Goal: Information Seeking & Learning: Learn about a topic

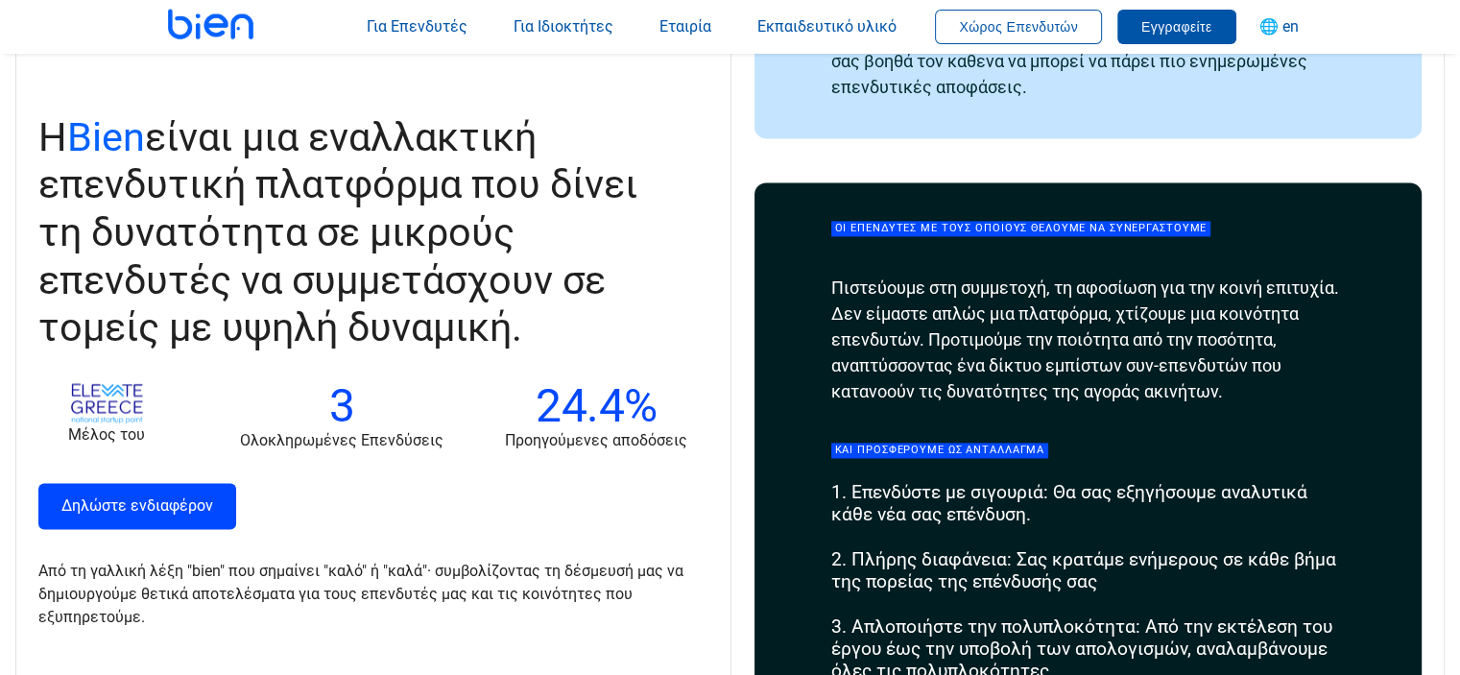
scroll to position [2304, 0]
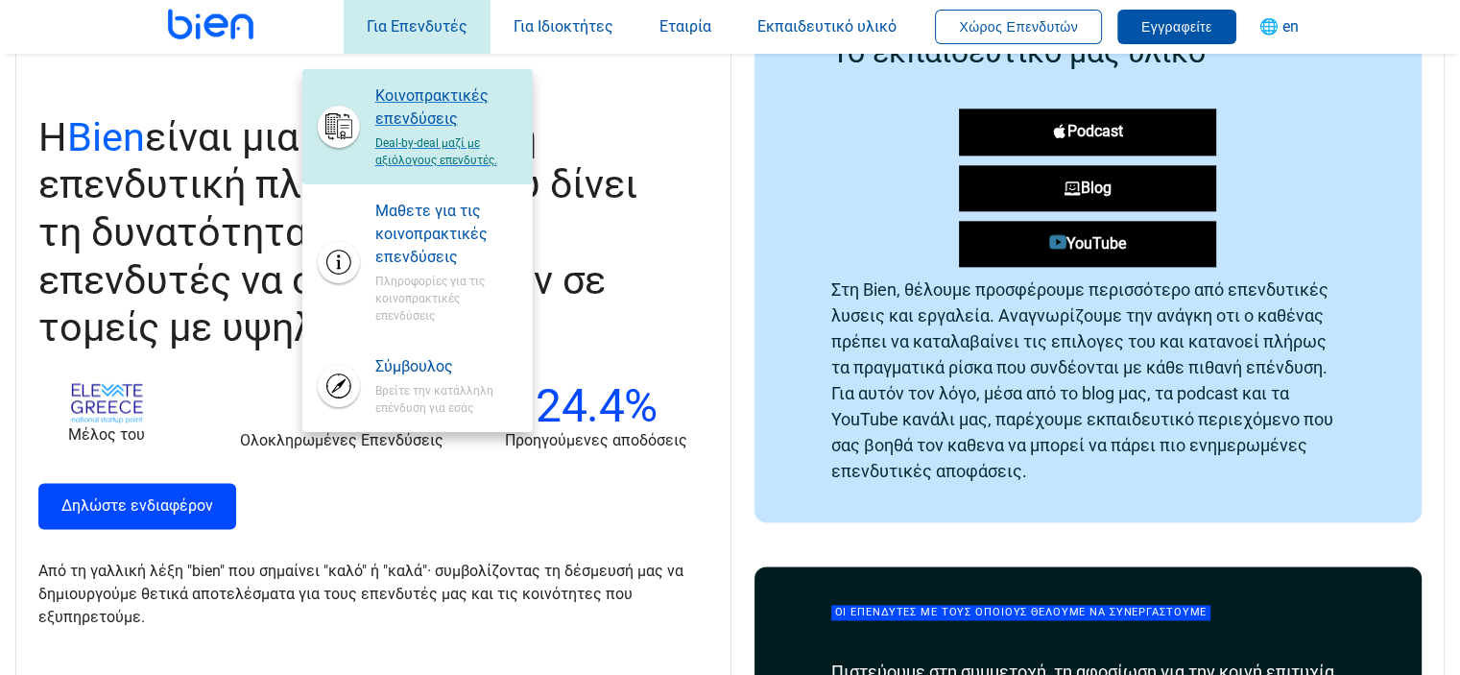
click at [427, 112] on span "Κοινοπρακτικές επενδύσεις" at bounding box center [446, 107] width 142 height 46
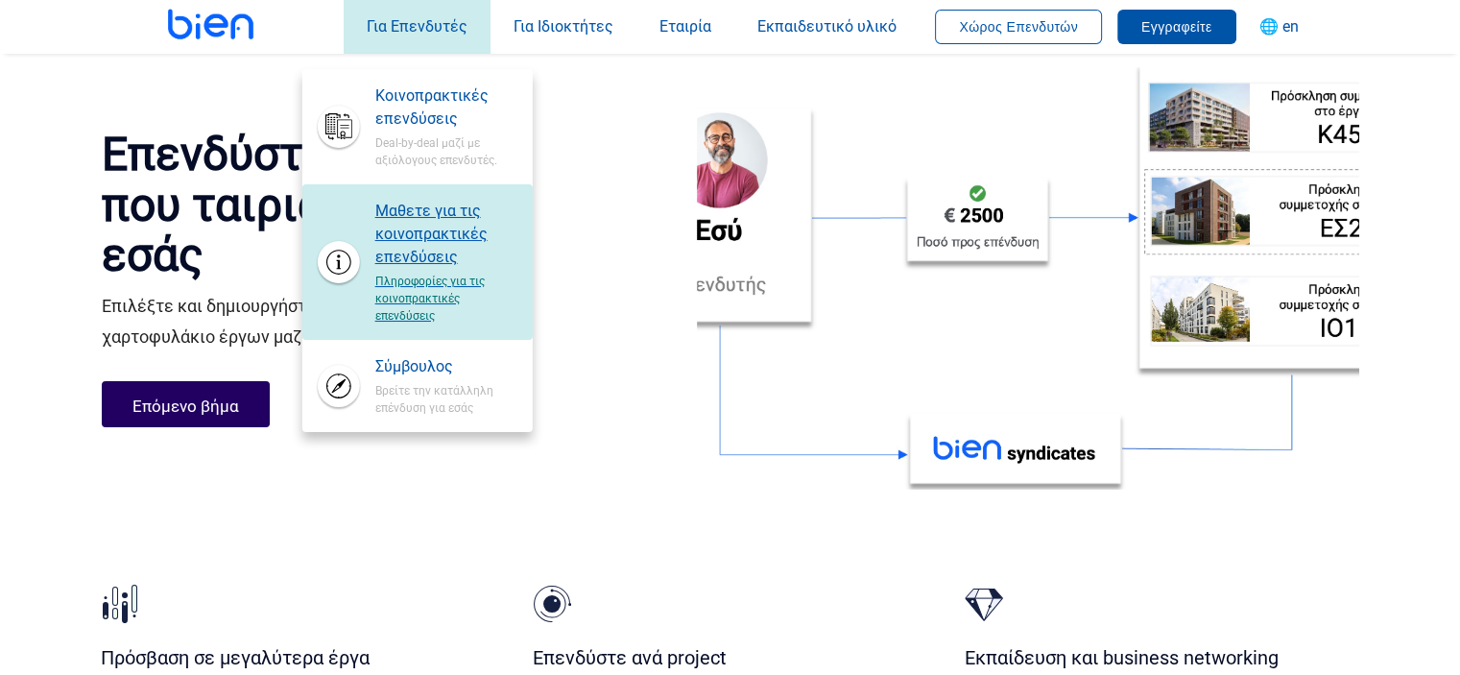
click at [445, 255] on span "Μαθετε για τις κοινοπρακτικές επενδύσεις" at bounding box center [446, 234] width 142 height 69
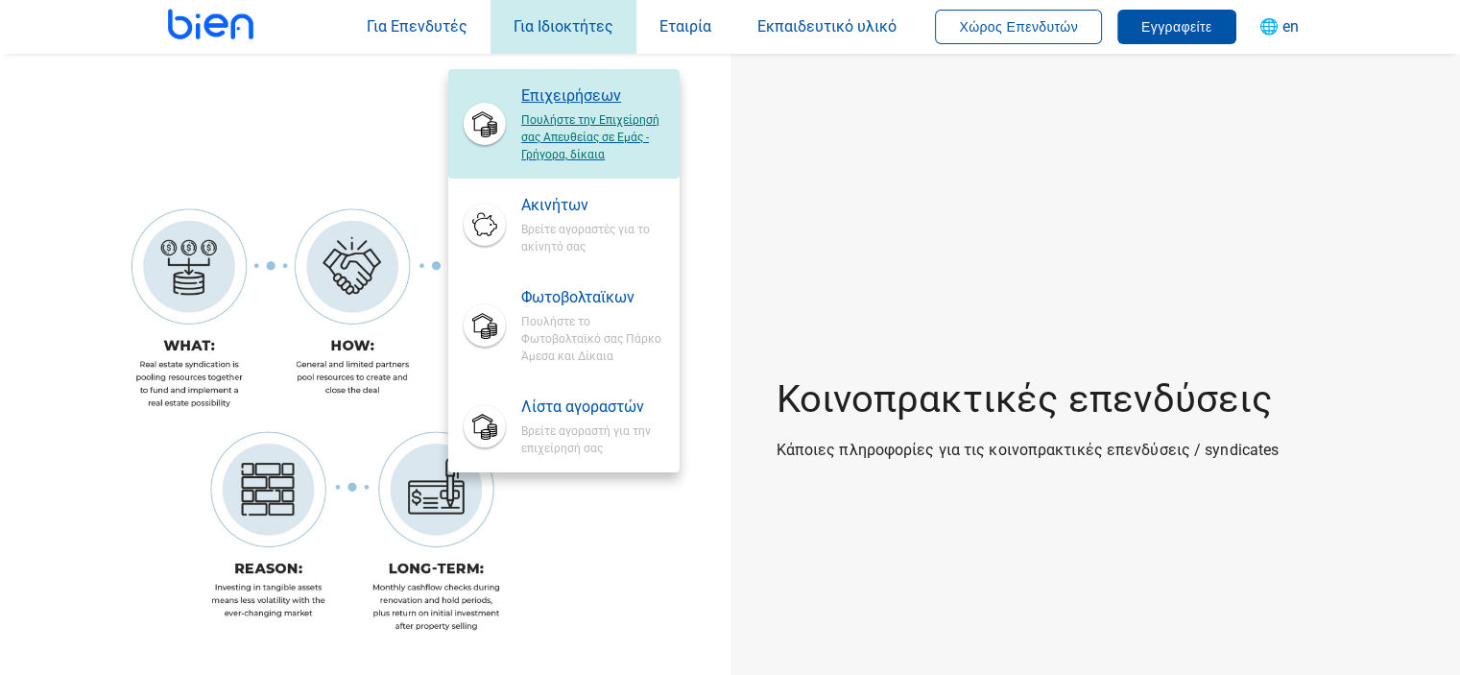
click at [590, 94] on span "Επιχειρήσεων" at bounding box center [592, 95] width 142 height 23
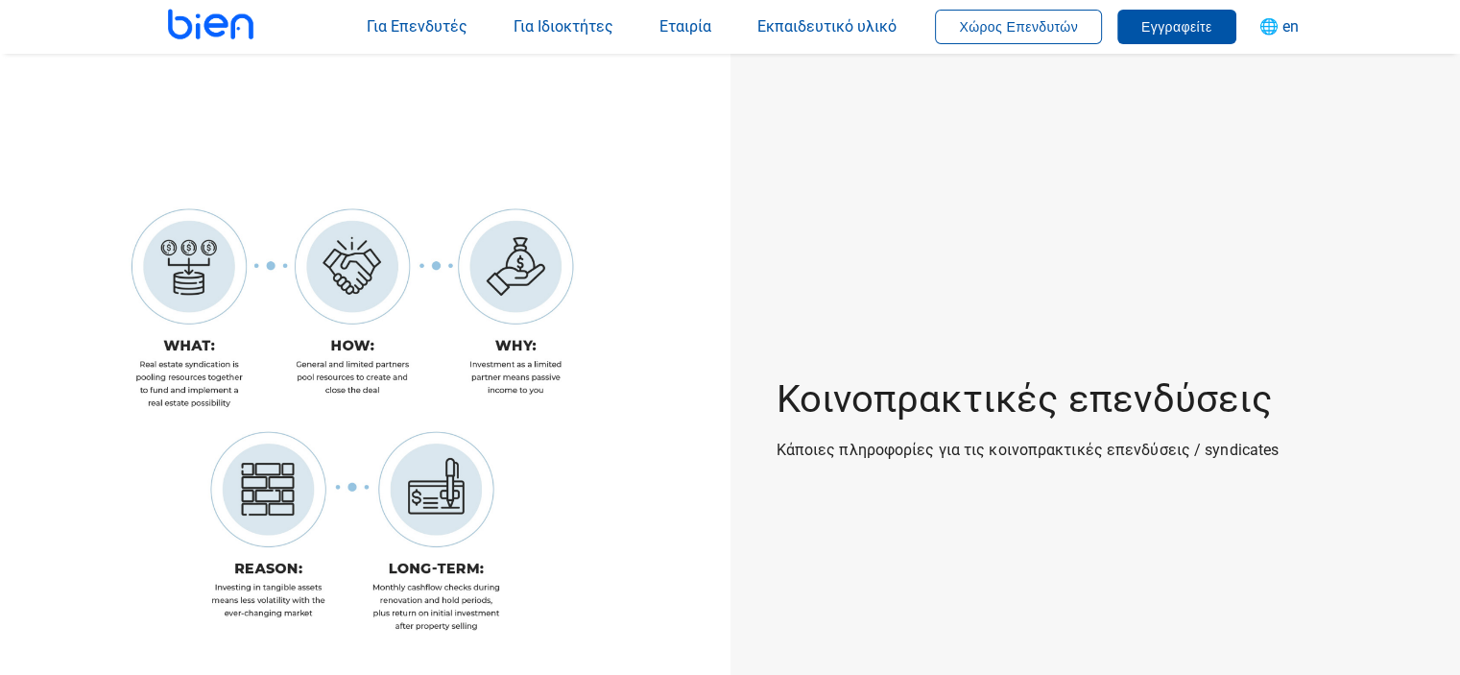
click at [183, 135] on img at bounding box center [365, 419] width 731 height 731
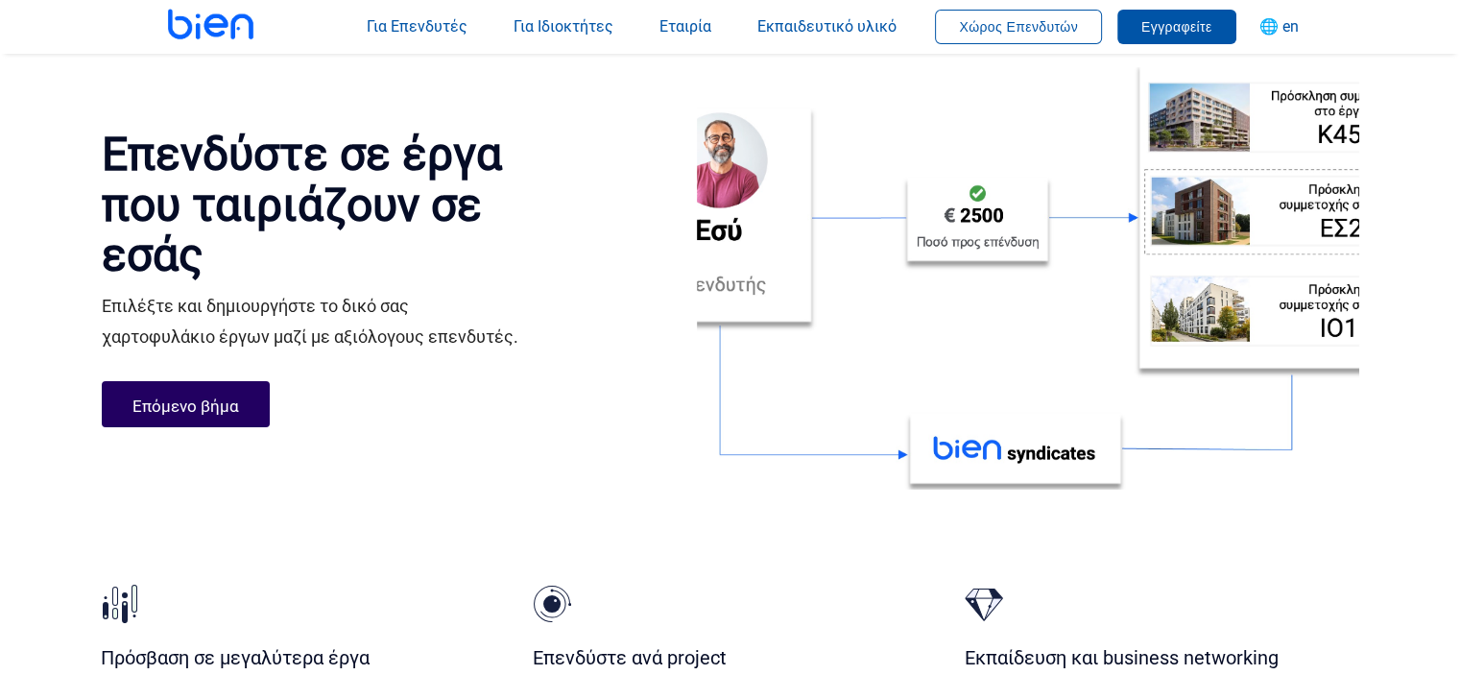
scroll to position [2304, 0]
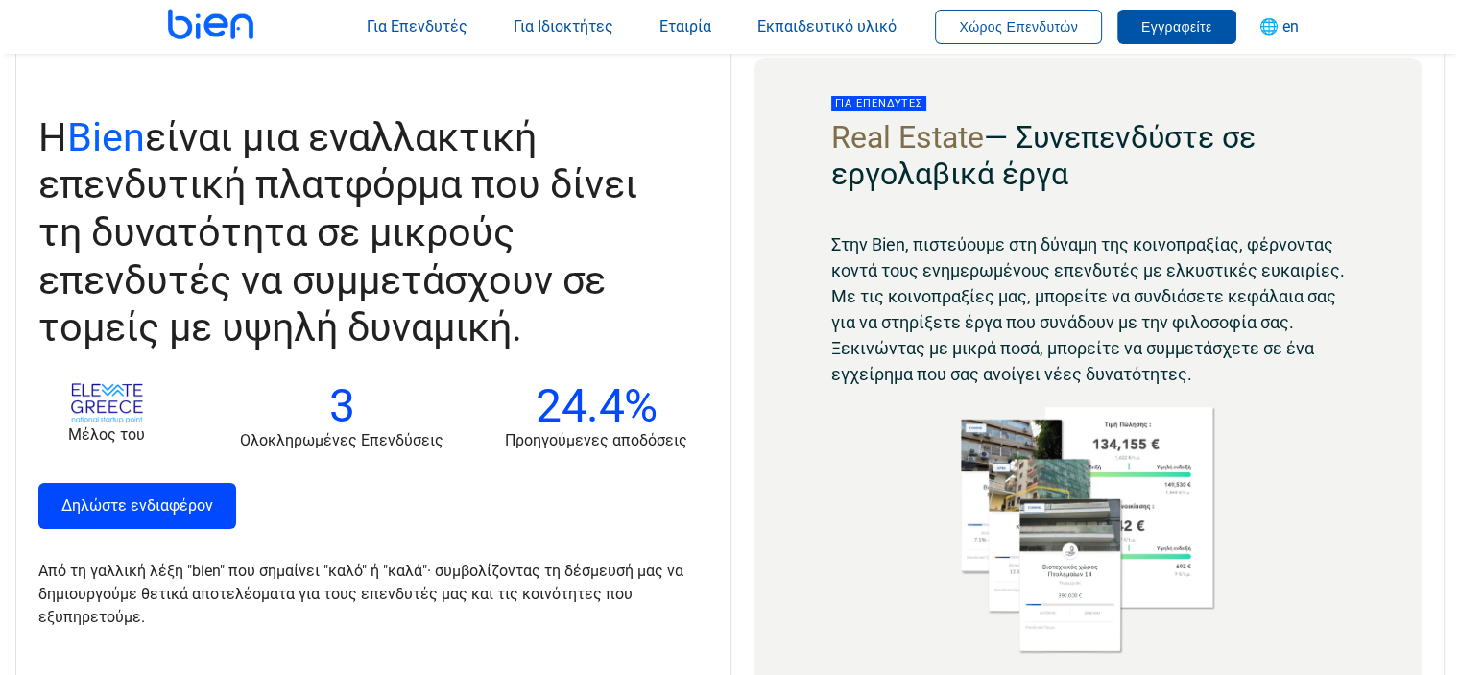
scroll to position [192, 0]
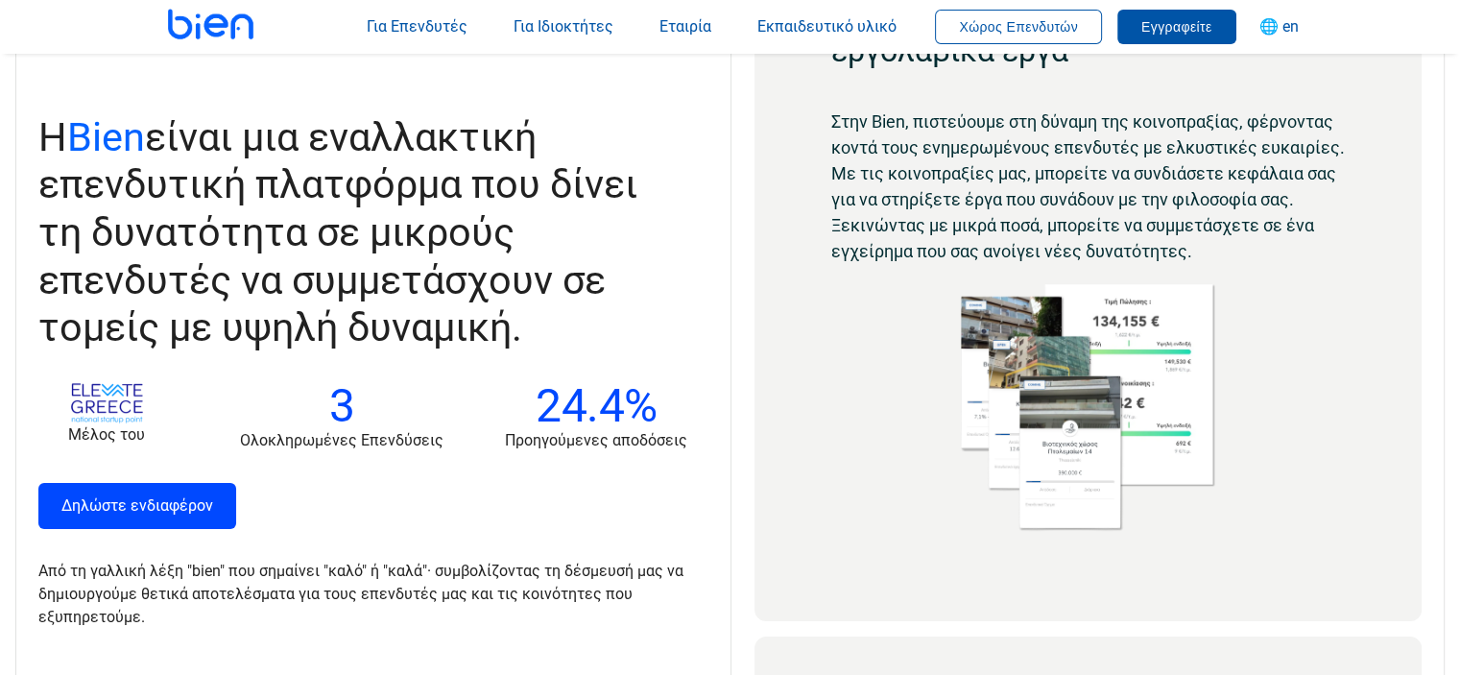
click at [1067, 347] on img at bounding box center [1087, 401] width 257 height 274
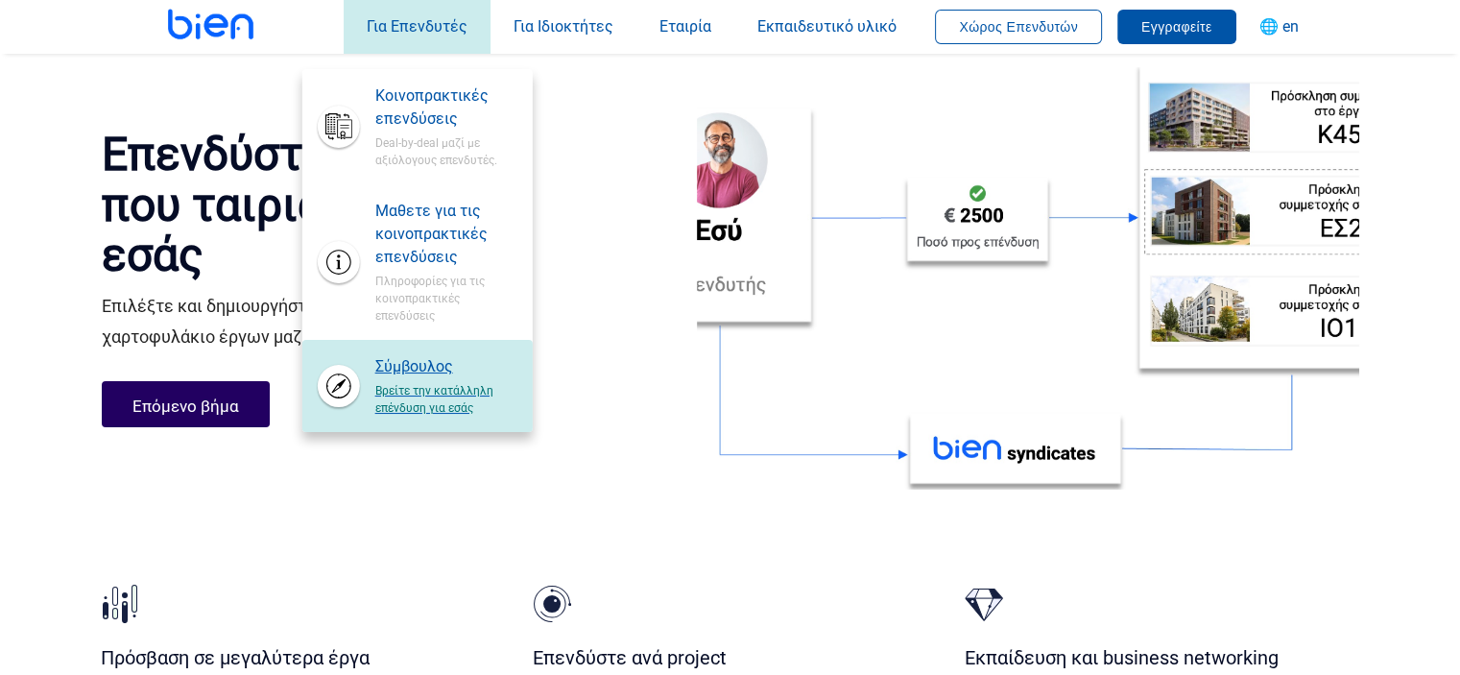
click at [416, 379] on span "Βρείτε την κατάλληλη επένδυση για εσάς" at bounding box center [446, 397] width 142 height 38
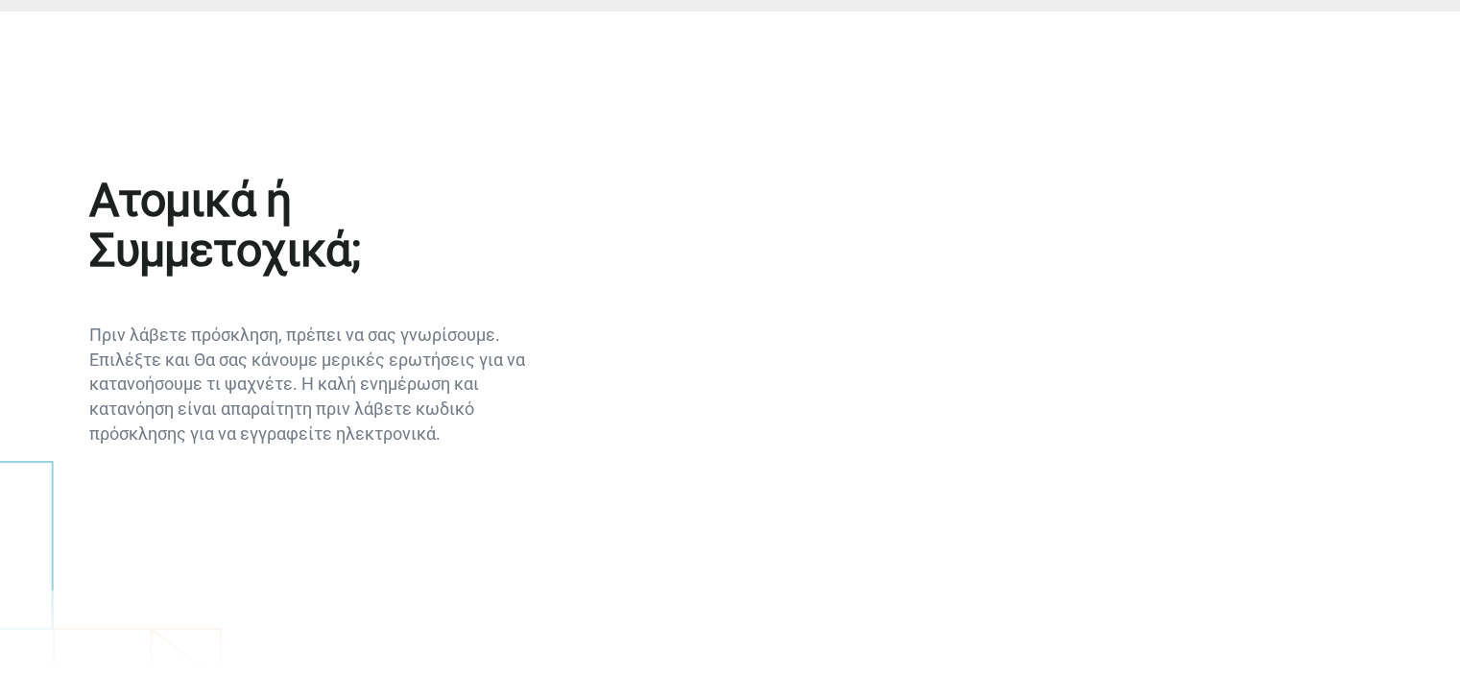
scroll to position [138, 0]
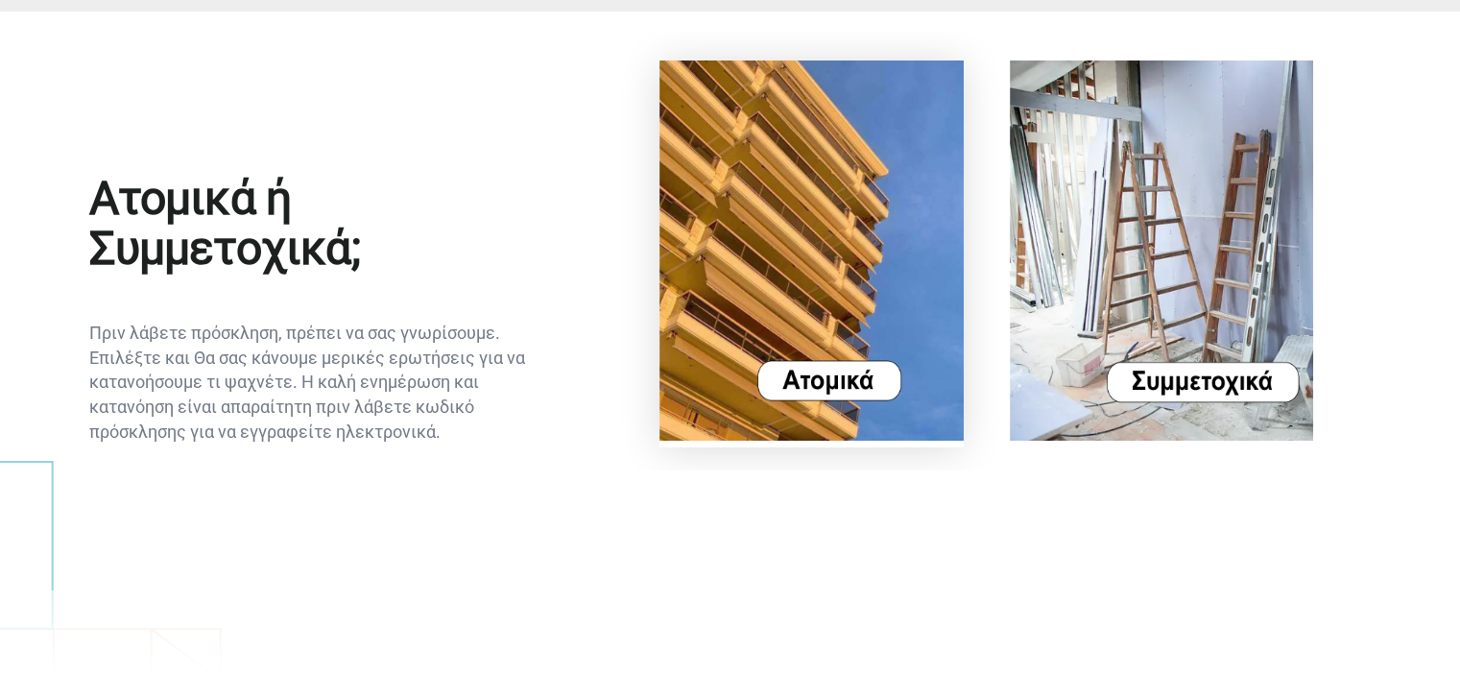
click at [836, 384] on img at bounding box center [812, 250] width 304 height 380
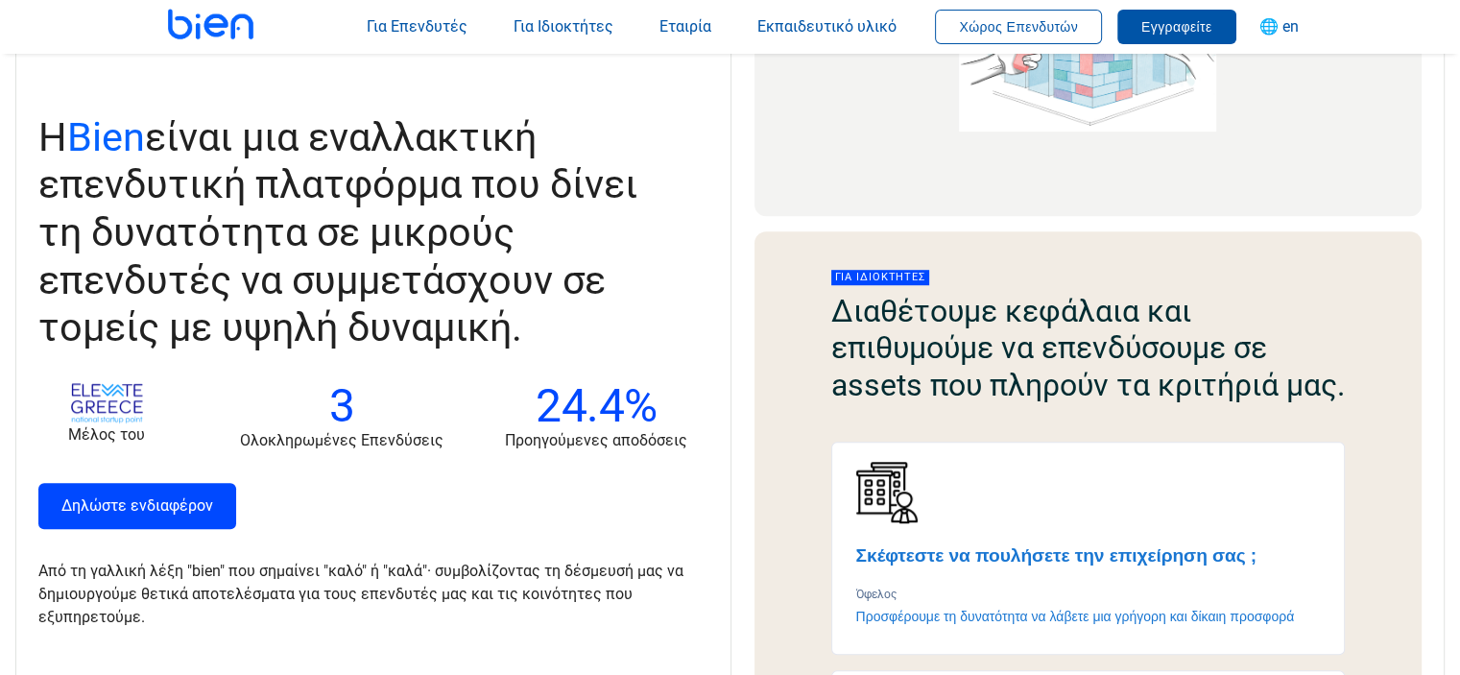
scroll to position [1248, 0]
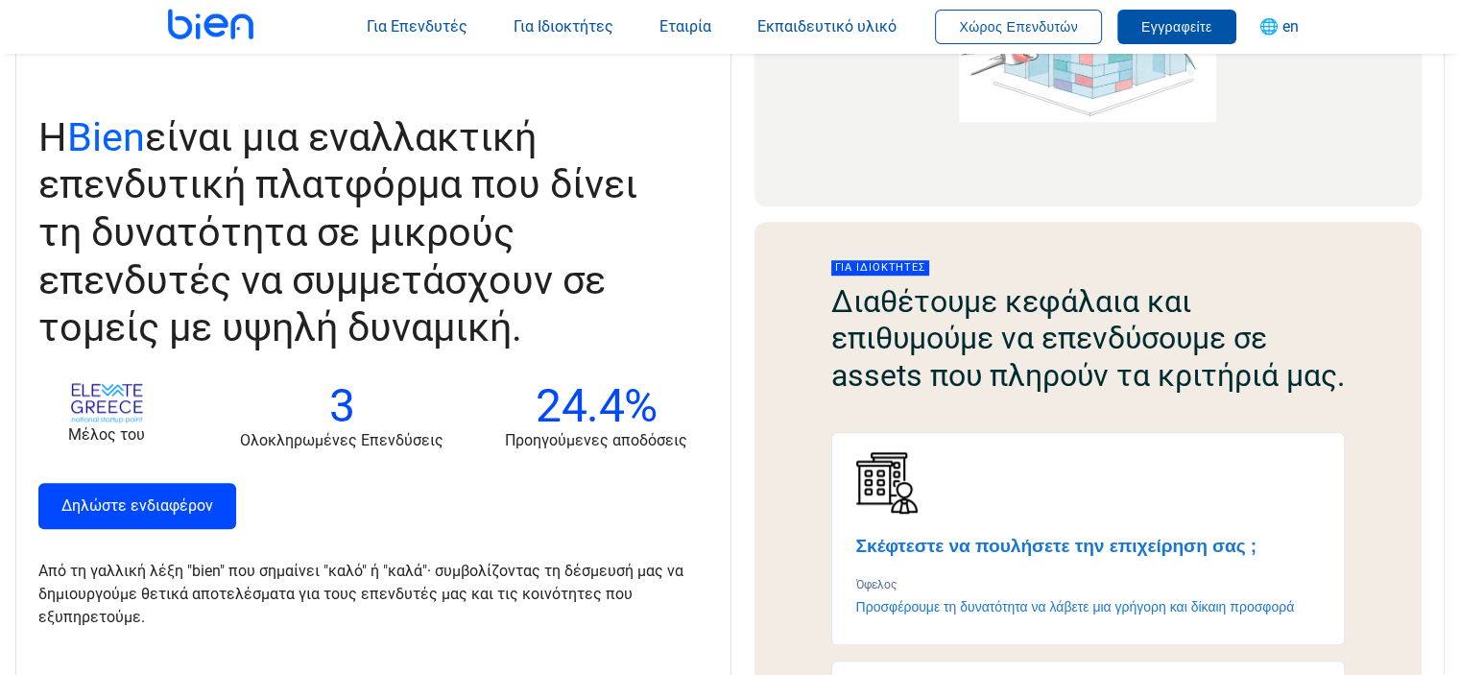
click at [902, 267] on span "Για ιδιοκτήτες" at bounding box center [880, 267] width 98 height 15
click at [951, 337] on h2 "Διαθέτουμε κεφάλαια και επιθυμούμε να επενδύσουμε σε assets που πληρούν τα κριτ…" at bounding box center [1088, 338] width 515 height 110
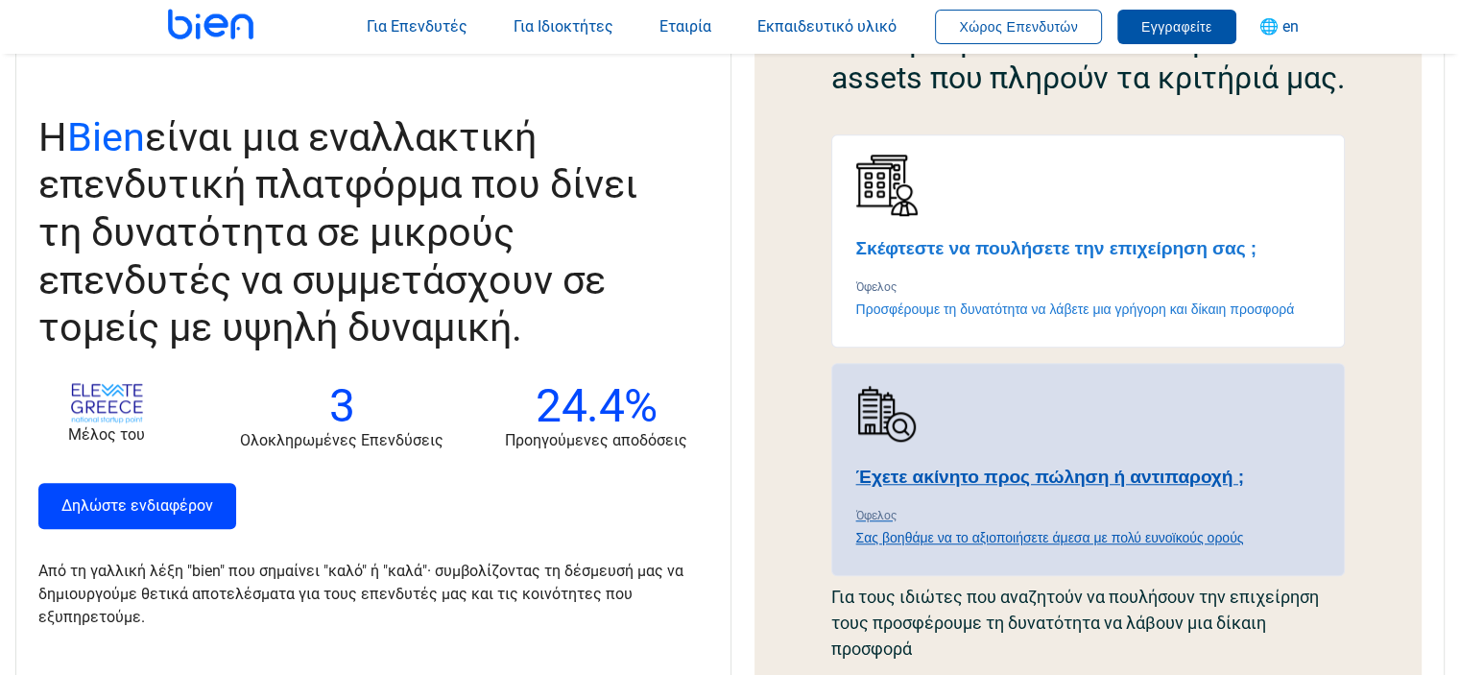
scroll to position [1536, 0]
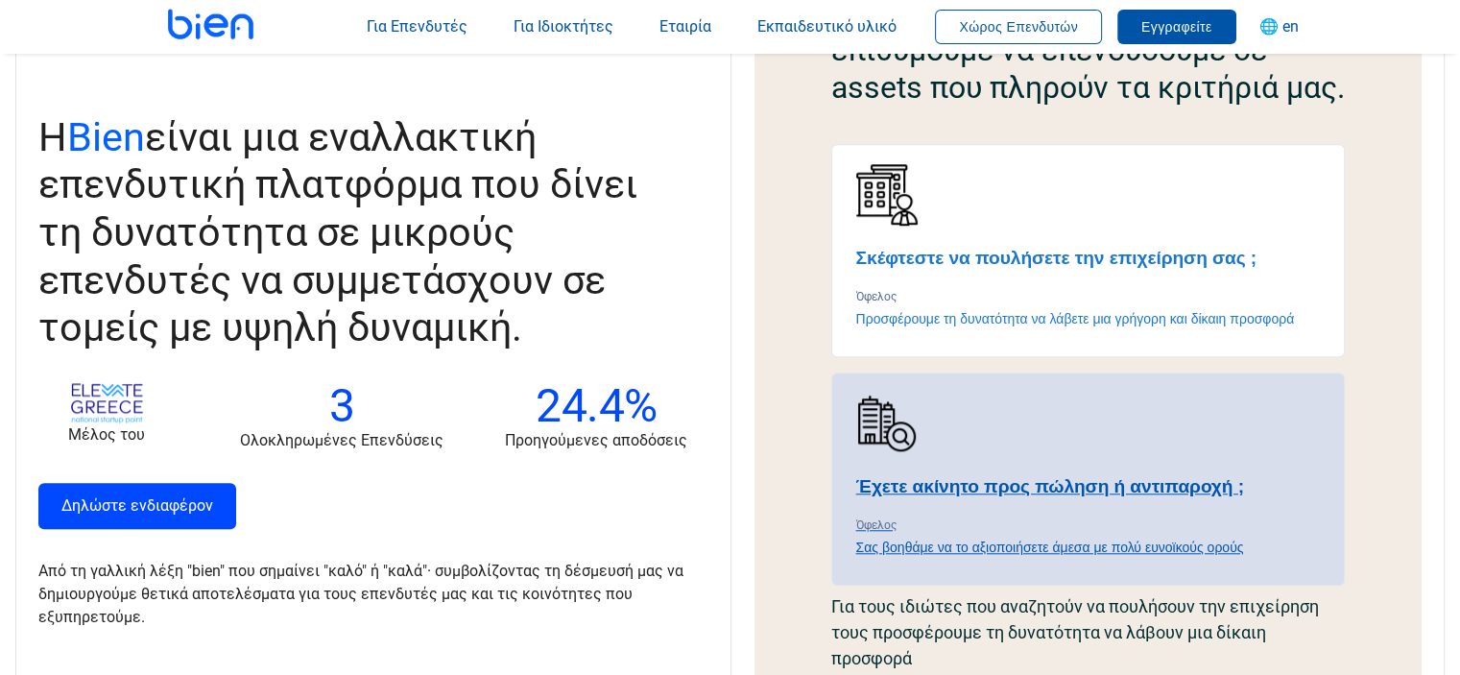
click at [983, 498] on h4 "Έχετε ακίνητο προς πώληση ή αντιπαροχή ;" at bounding box center [1088, 486] width 465 height 23
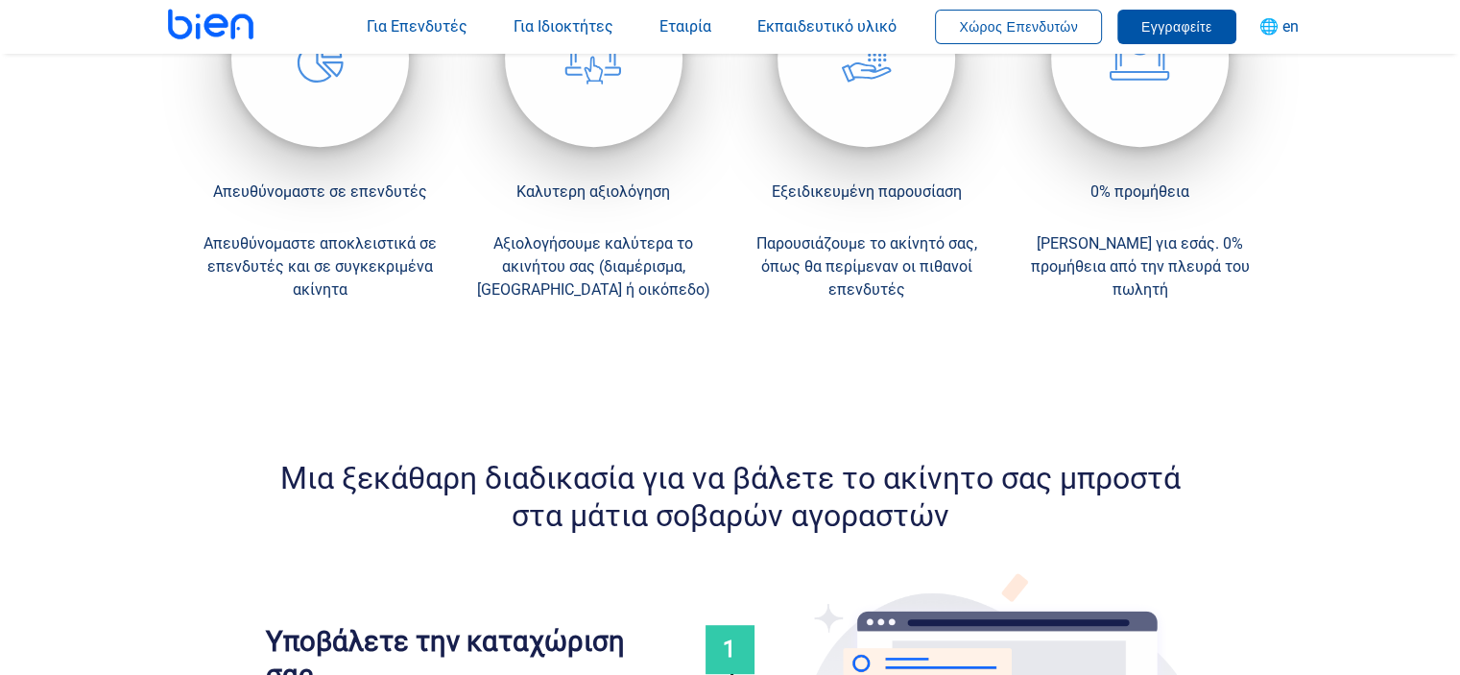
scroll to position [480, 0]
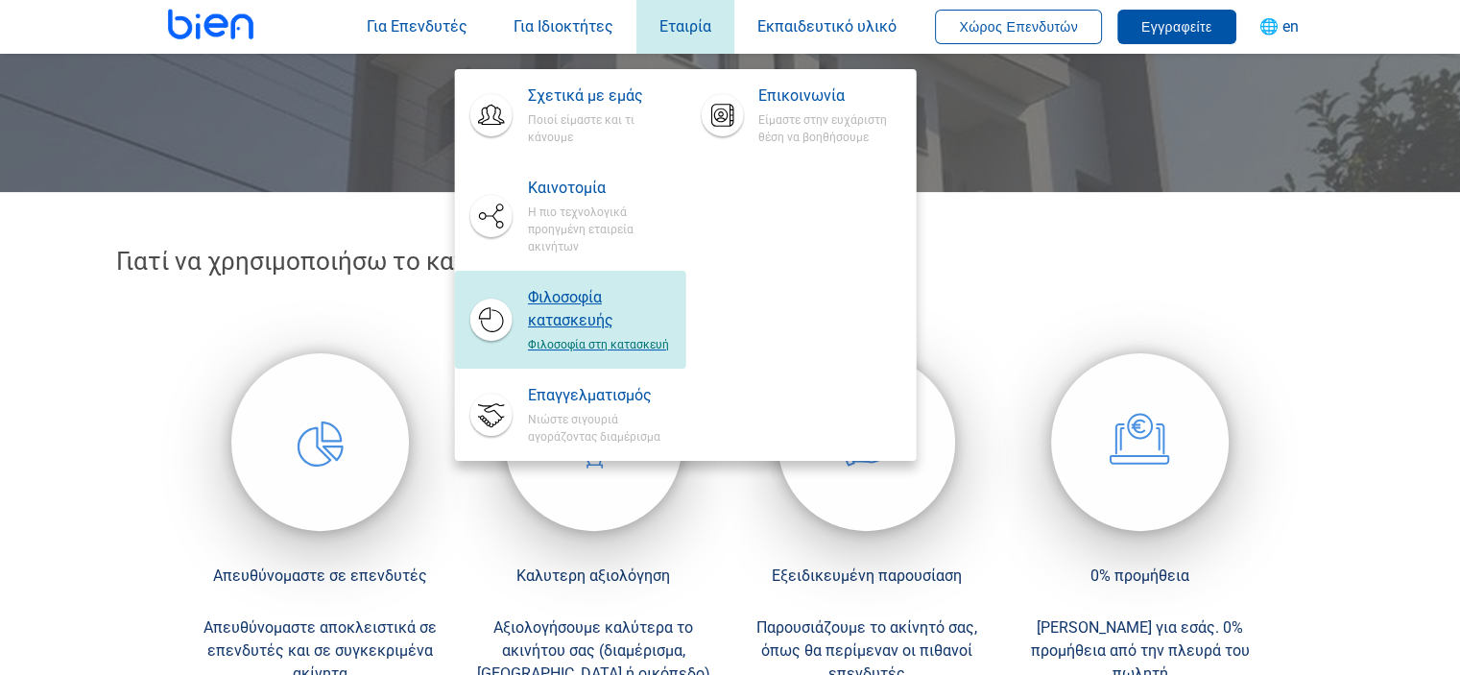
click at [582, 299] on span "Φιλοσοφία κατασκευής" at bounding box center [599, 309] width 142 height 46
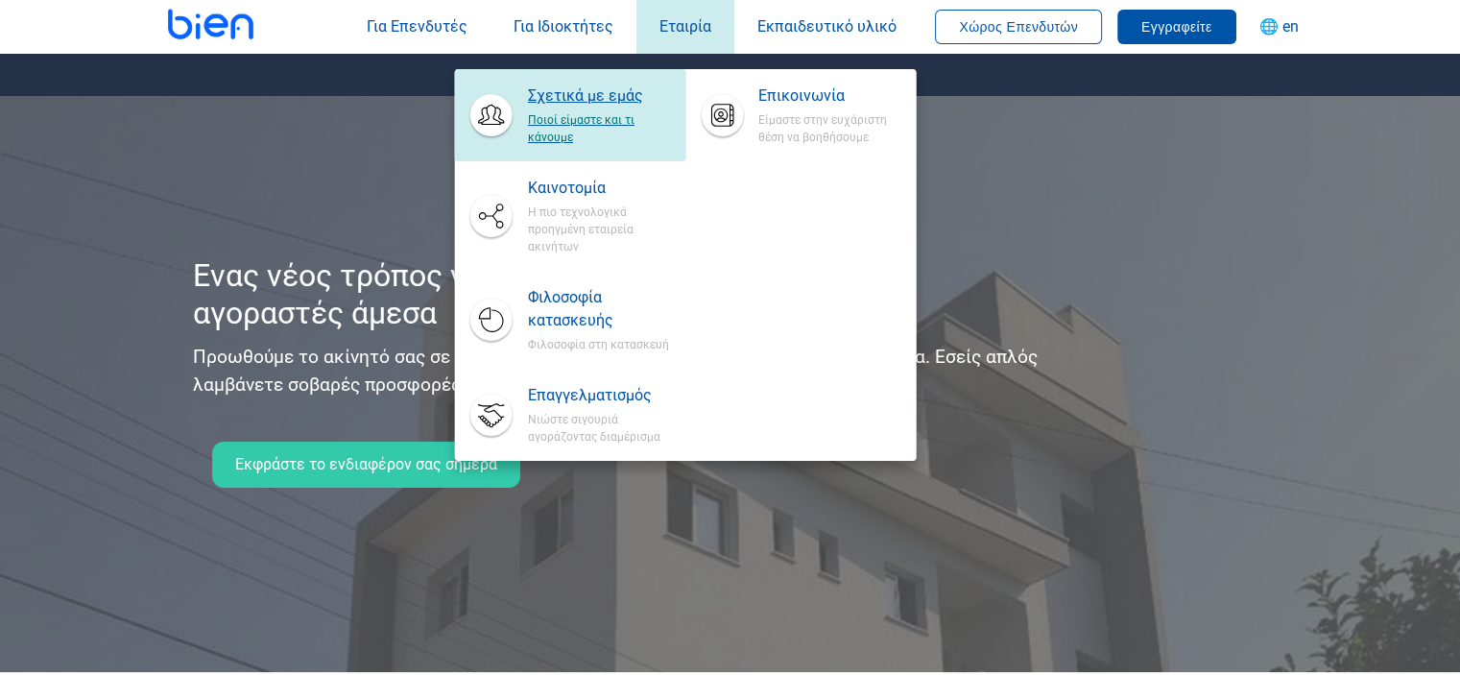
click at [593, 99] on span "Σχετικά με εμάς" at bounding box center [599, 95] width 142 height 23
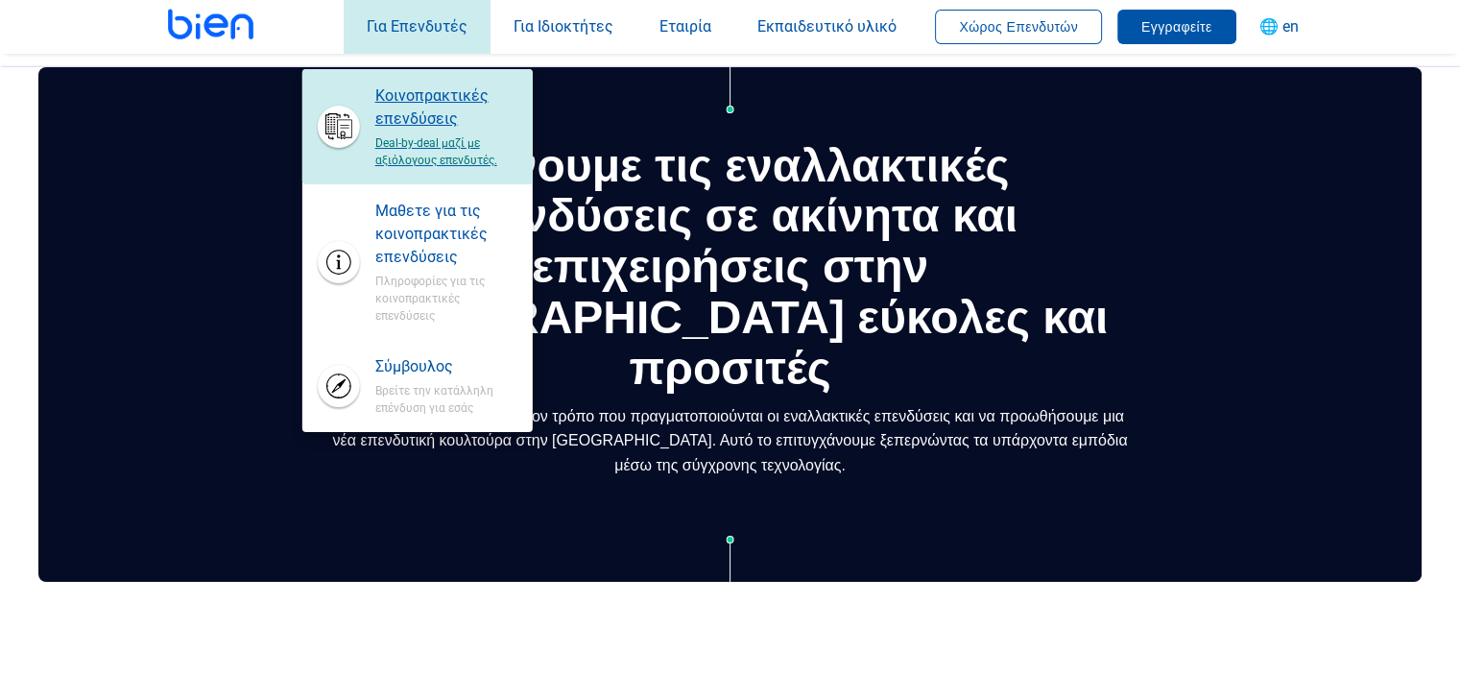
click at [419, 107] on span "Κοινοπρακτικές επενδύσεις" at bounding box center [446, 107] width 142 height 46
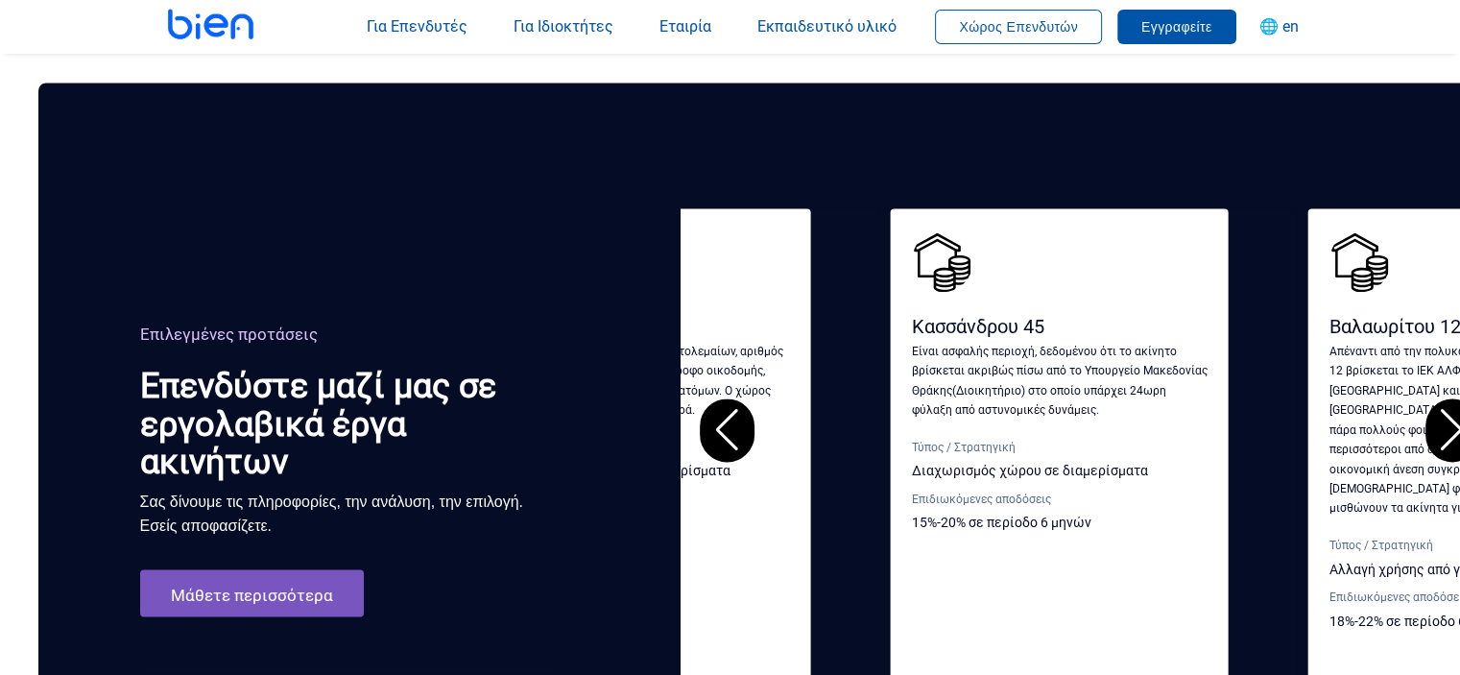
scroll to position [2880, 0]
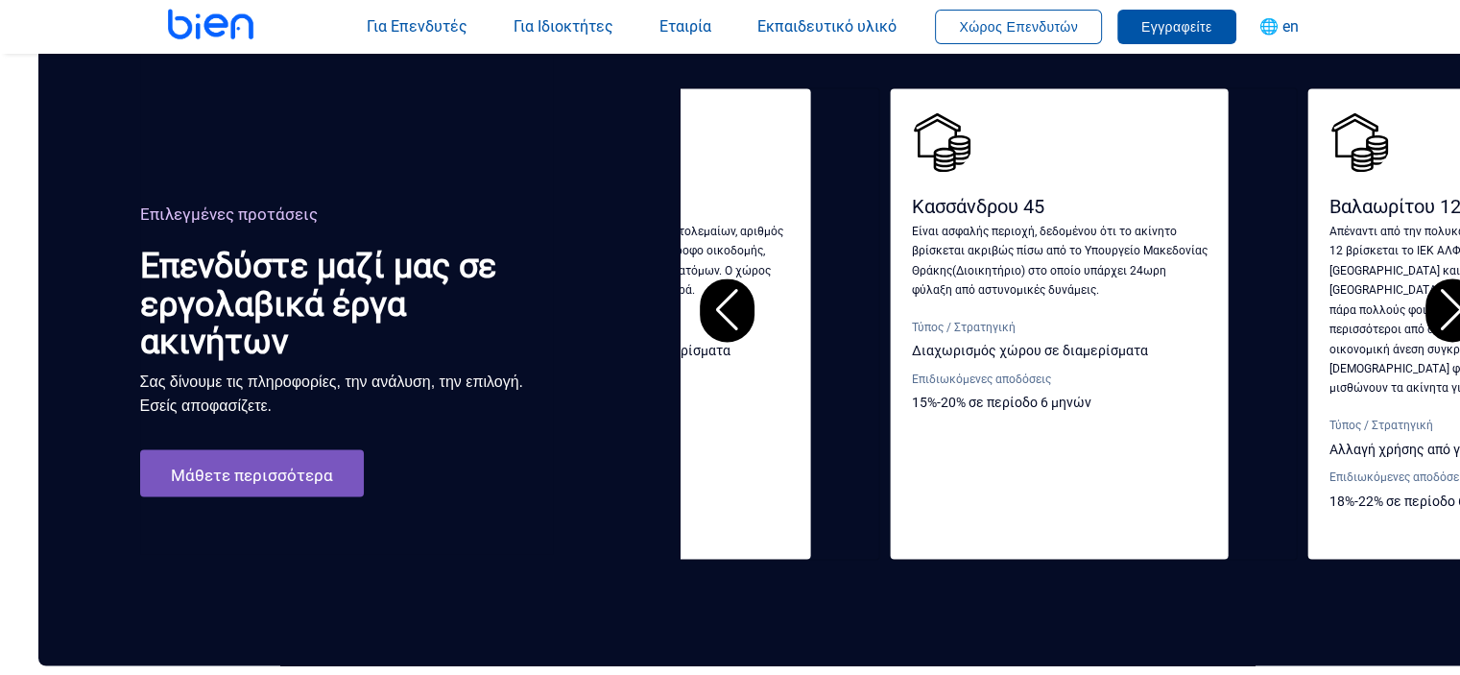
click at [748, 287] on div "Previous slide" at bounding box center [727, 309] width 54 height 63
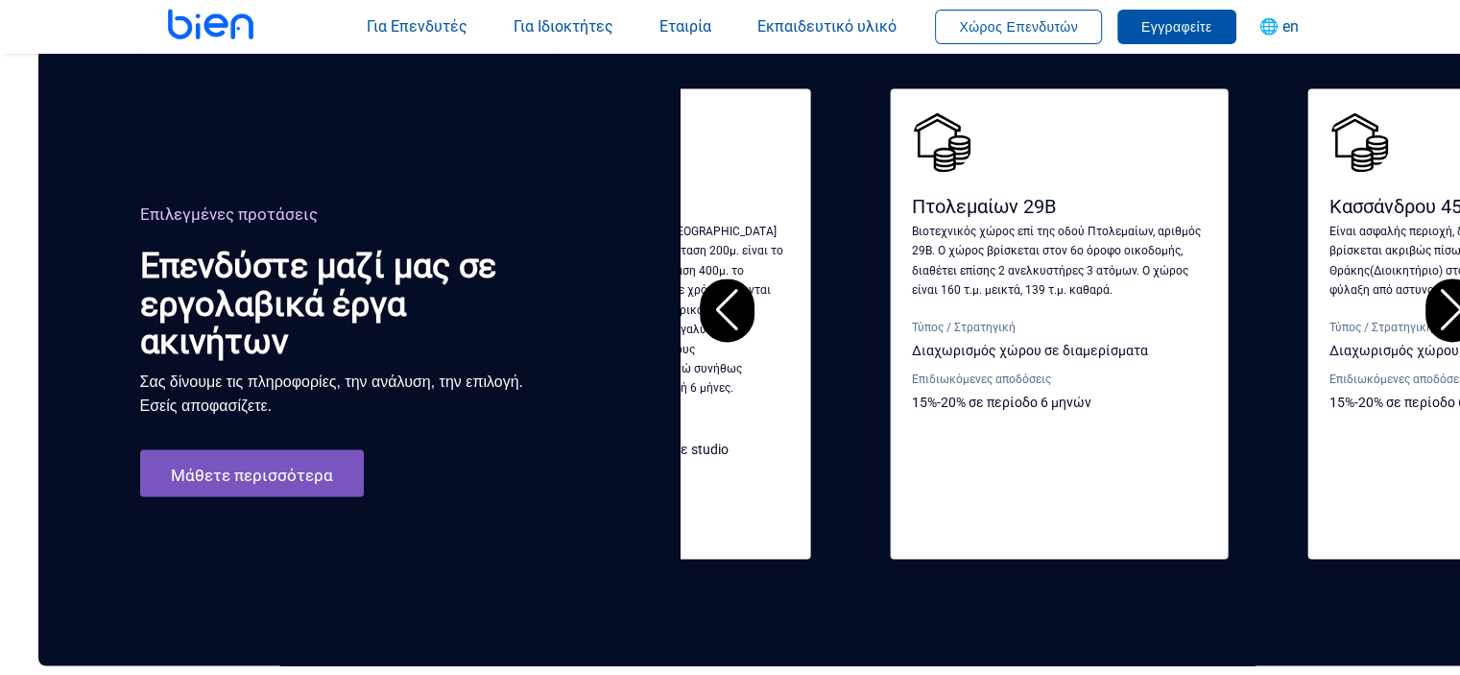
click at [734, 288] on div "Previous slide" at bounding box center [727, 309] width 54 height 63
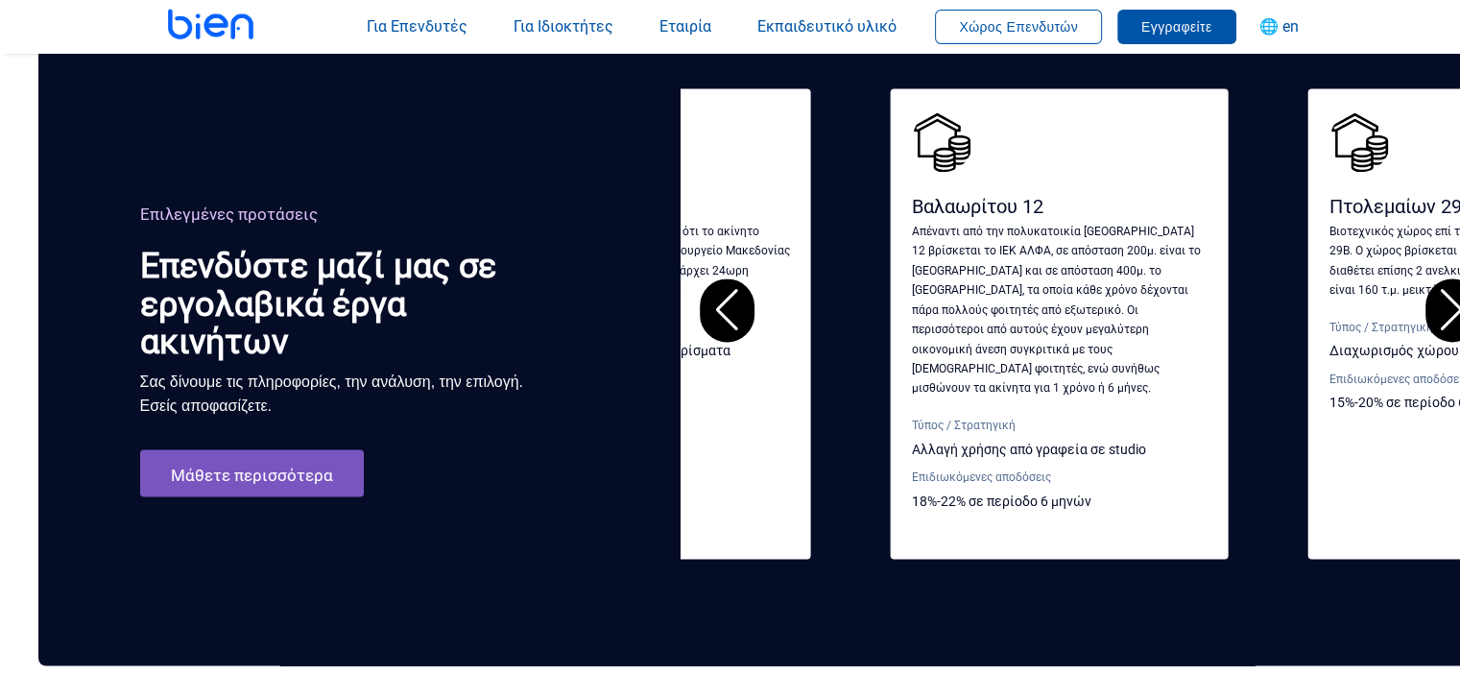
click at [734, 288] on div "Previous slide" at bounding box center [727, 309] width 54 height 63
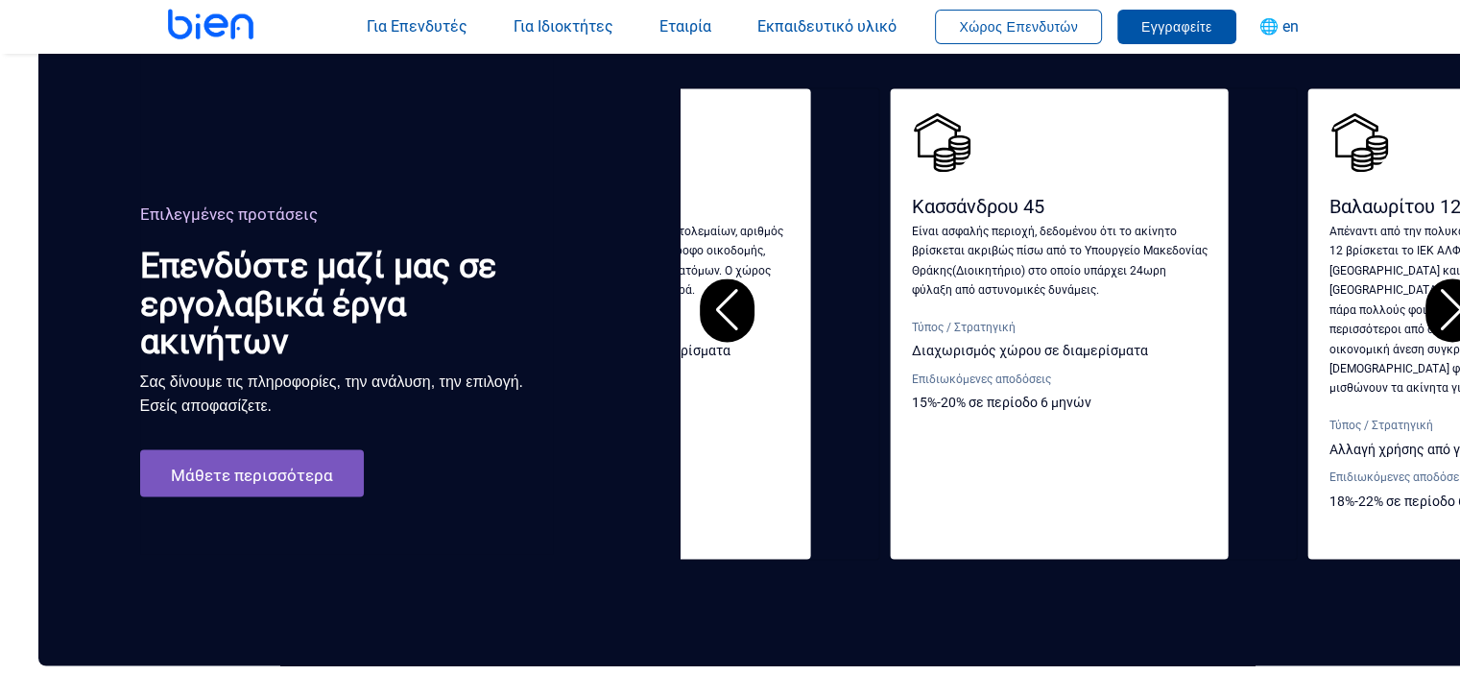
click at [734, 288] on div "Previous slide" at bounding box center [727, 309] width 54 height 63
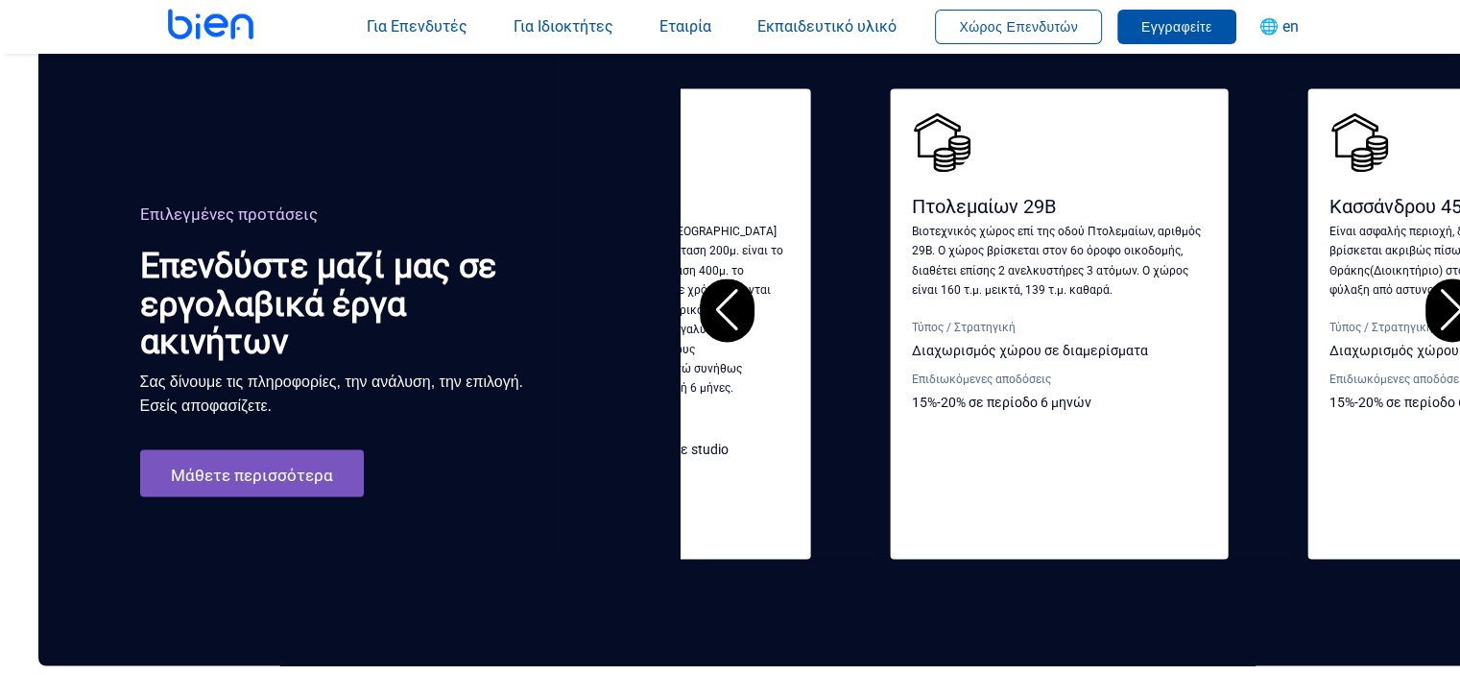
click at [734, 287] on div "Previous slide" at bounding box center [727, 309] width 54 height 63
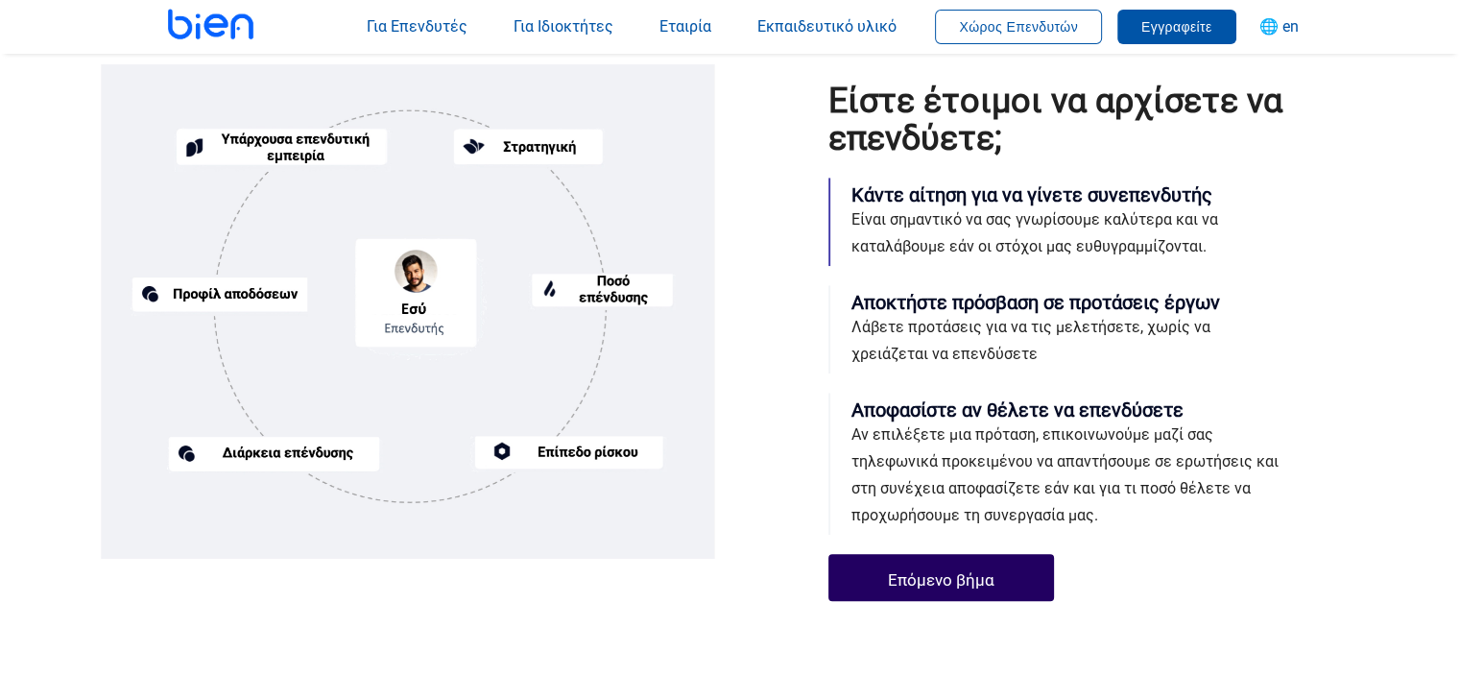
scroll to position [1344, 0]
click at [929, 297] on h5 "Αποκτήστε πρόσβαση σε προτάσεις έργων" at bounding box center [1068, 302] width 433 height 23
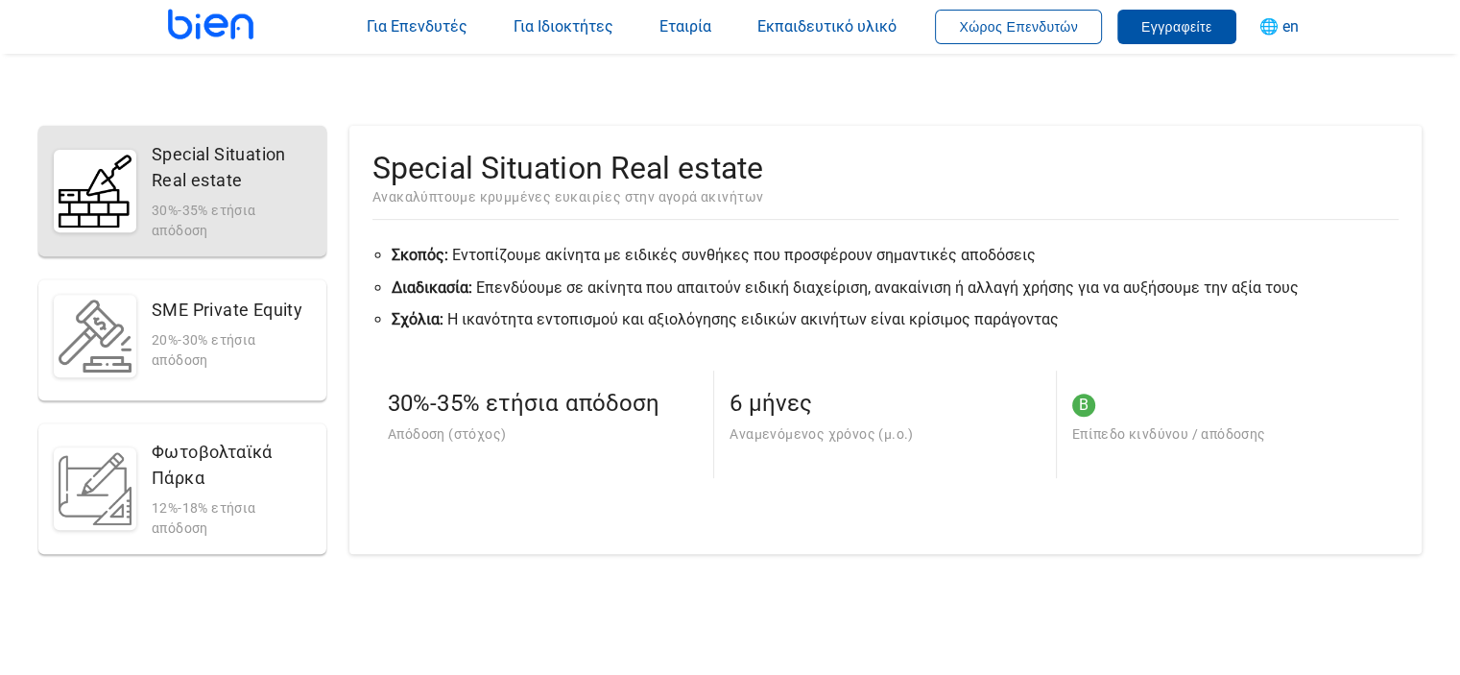
scroll to position [672, 0]
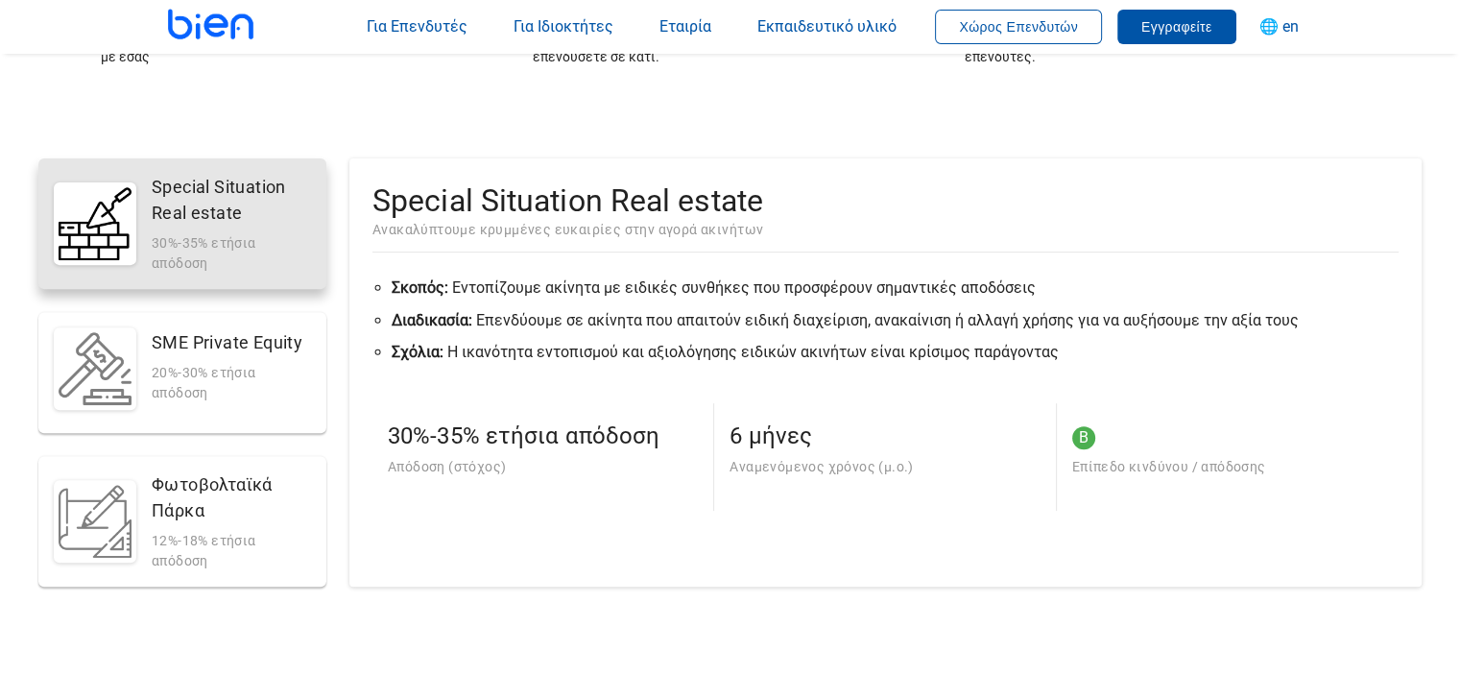
click at [226, 229] on div "Special Situation Real estate 30%-35% ετήσια απόδοση" at bounding box center [231, 224] width 159 height 100
click at [227, 227] on div "Special Situation Real estate 30%-35% ετήσια απόδοση" at bounding box center [231, 224] width 159 height 100
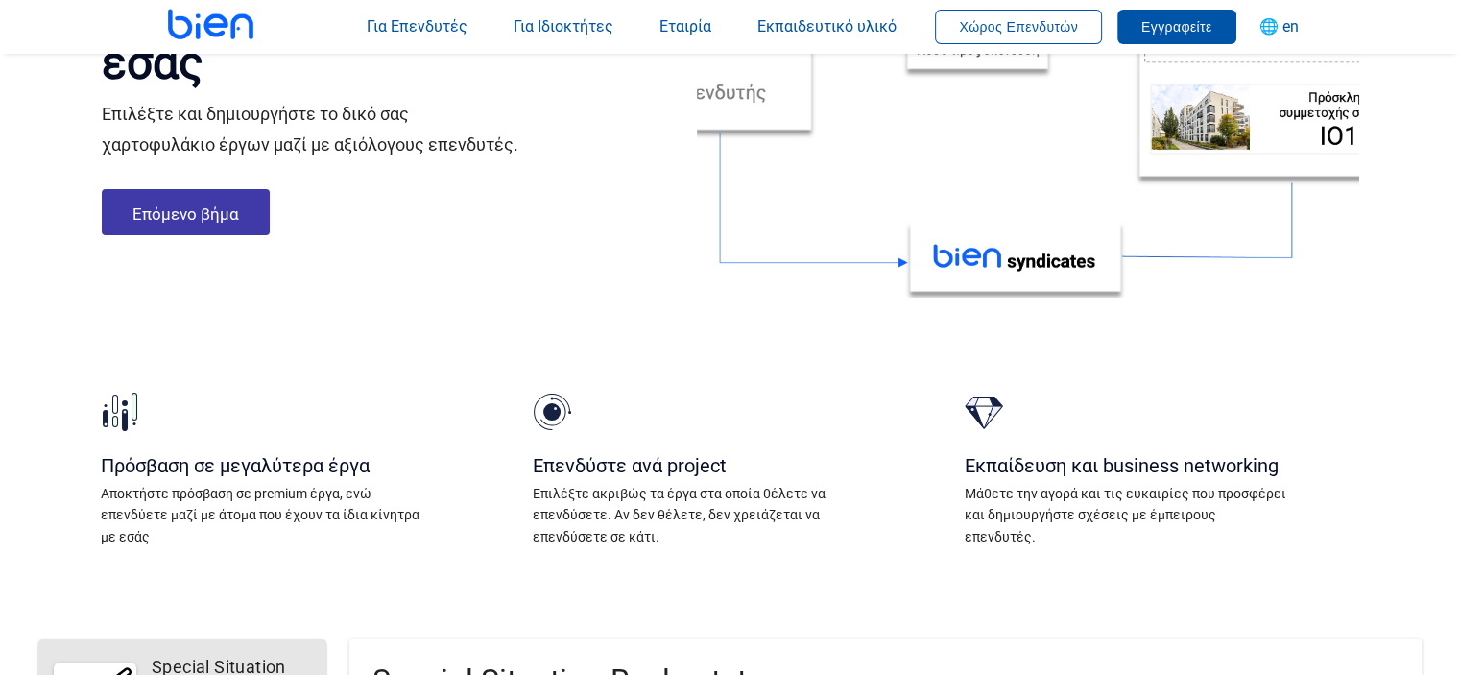
scroll to position [0, 0]
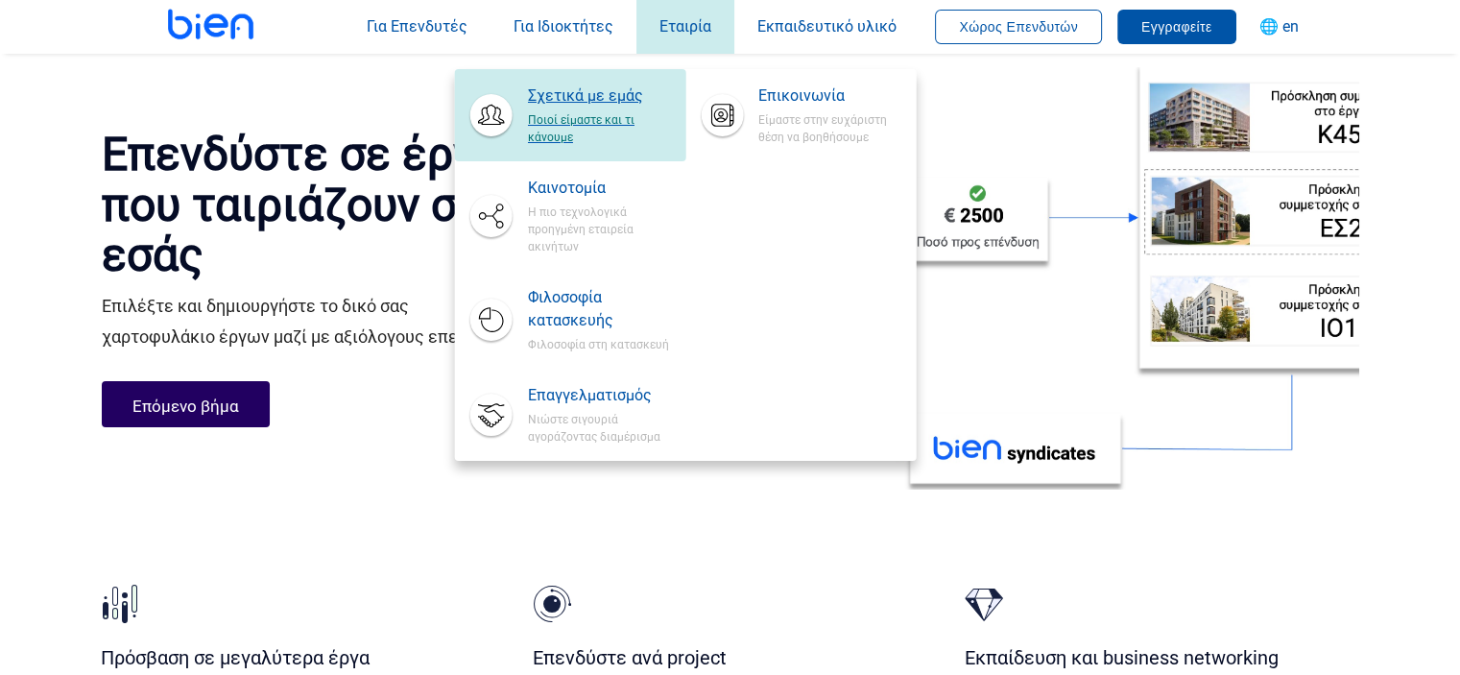
click at [603, 121] on span "Ποιοί είμαστε και τι κάνουμε" at bounding box center [599, 127] width 142 height 38
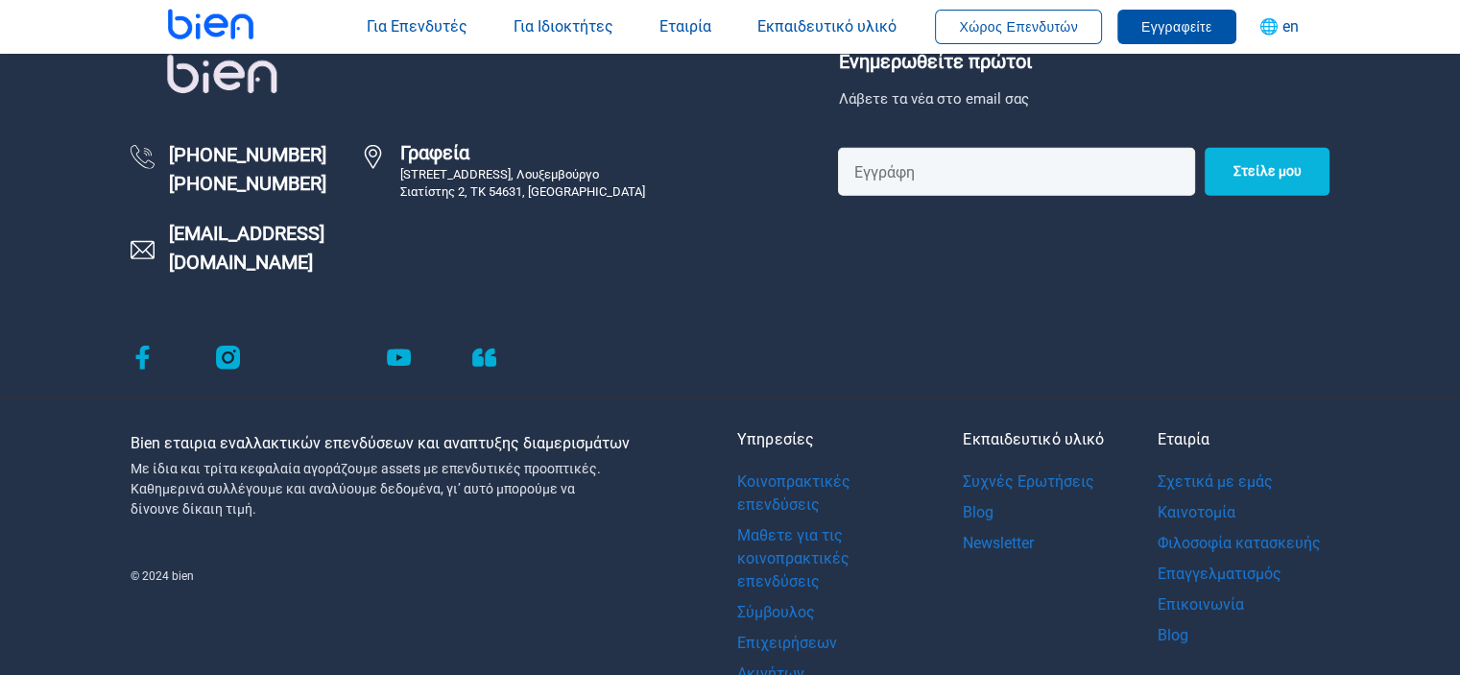
scroll to position [5951, 0]
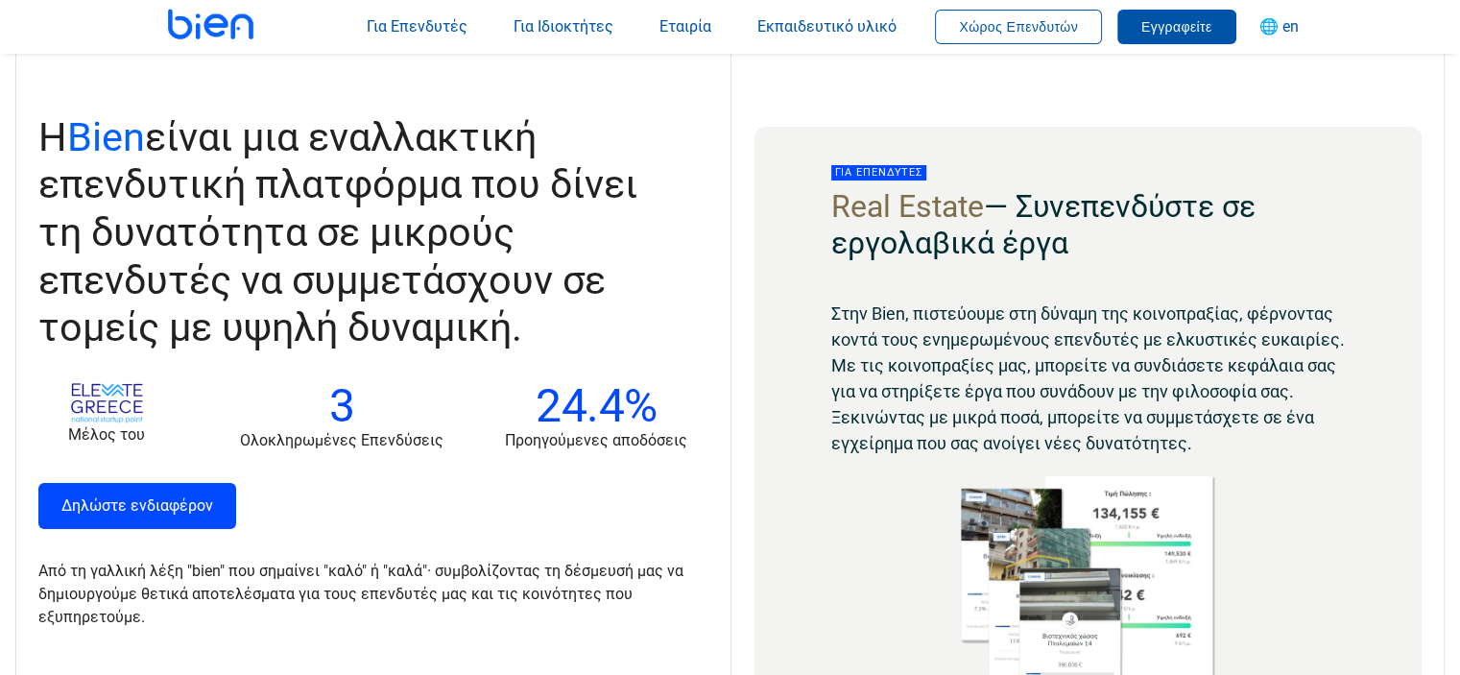
scroll to position [1536, 0]
